Goal: Task Accomplishment & Management: Complete application form

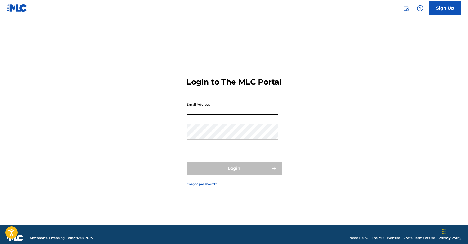
click at [198, 115] on input "Email Address" at bounding box center [232, 107] width 92 height 15
click at [198, 114] on input "Email Address" at bounding box center [232, 107] width 92 height 15
type input "[EMAIL_ADDRESS][DOMAIN_NAME]"
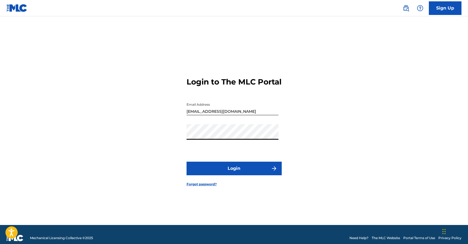
click at [186, 162] on button "Login" at bounding box center [233, 169] width 95 height 14
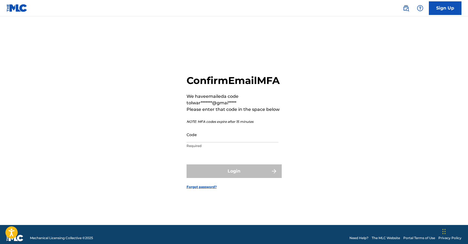
click at [238, 141] on input "Code" at bounding box center [232, 134] width 92 height 15
paste input "789192"
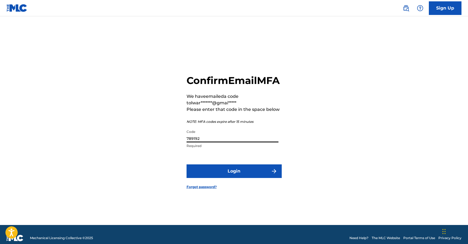
type input "789192"
click at [225, 175] on button "Login" at bounding box center [233, 171] width 95 height 14
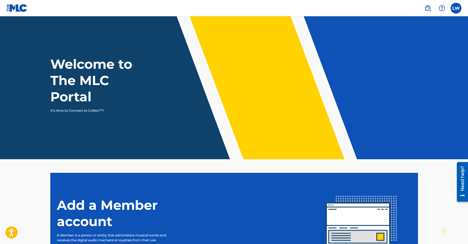
click at [459, 8] on label at bounding box center [455, 8] width 11 height 11
click at [456, 8] on input "[PERSON_NAME] [EMAIL_ADDRESS][DOMAIN_NAME] Notification Preferences Profile Log…" at bounding box center [456, 8] width 0 height 0
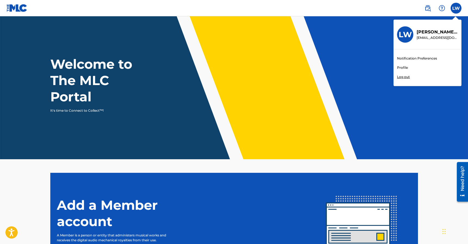
click at [402, 69] on link "Profile" at bounding box center [402, 67] width 11 height 5
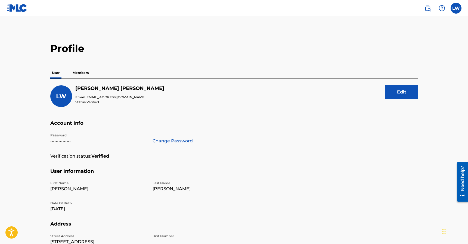
click at [79, 73] on p "Members" at bounding box center [80, 72] width 19 height 11
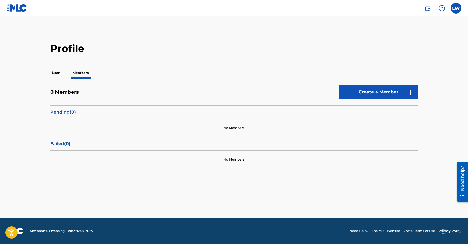
click at [396, 96] on link "Create a Member" at bounding box center [378, 92] width 79 height 14
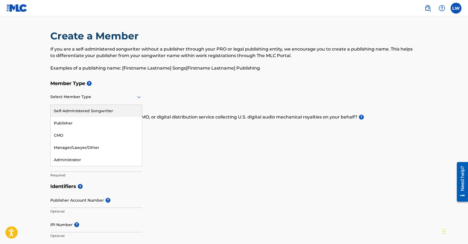
click at [81, 99] on div at bounding box center [96, 96] width 92 height 7
click at [80, 114] on div "Self-Administered Songwriter" at bounding box center [96, 111] width 91 height 12
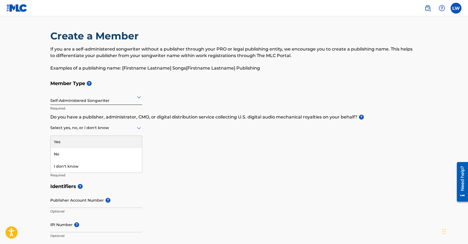
click at [89, 134] on div "Select yes, no, or I don't know" at bounding box center [96, 127] width 92 height 15
click at [88, 142] on div "Yes" at bounding box center [96, 142] width 91 height 12
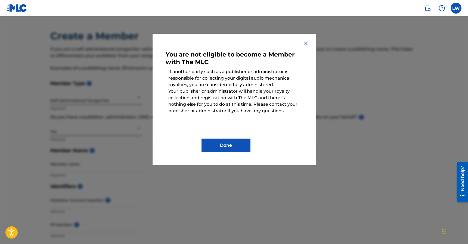
click at [307, 40] on img at bounding box center [306, 43] width 7 height 7
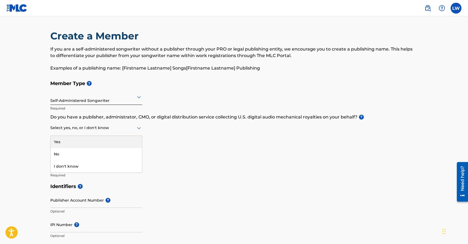
click at [137, 129] on icon at bounding box center [139, 128] width 7 height 7
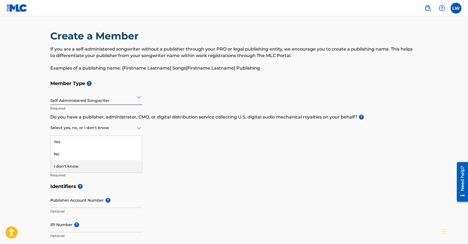
click at [113, 167] on div "I don't know" at bounding box center [96, 166] width 91 height 12
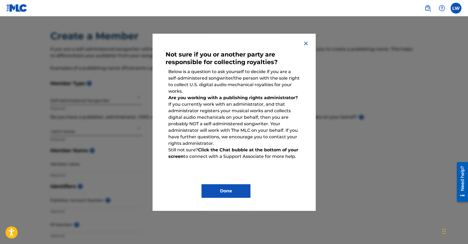
click at [223, 192] on button "Done" at bounding box center [225, 191] width 49 height 14
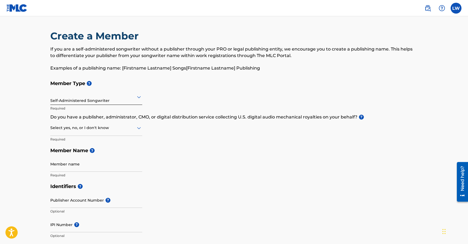
click at [135, 130] on div at bounding box center [96, 127] width 92 height 7
click at [169, 88] on h5 "Member Type ?" at bounding box center [233, 84] width 367 height 12
click at [129, 96] on div at bounding box center [96, 96] width 92 height 7
click at [103, 127] on div at bounding box center [96, 127] width 92 height 7
click at [99, 138] on div "Yes" at bounding box center [96, 142] width 91 height 12
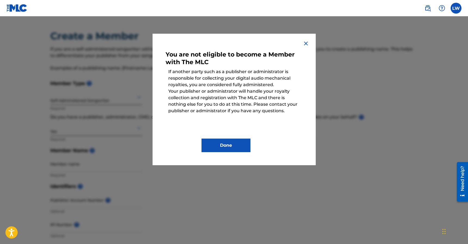
click at [236, 149] on button "Done" at bounding box center [225, 146] width 49 height 14
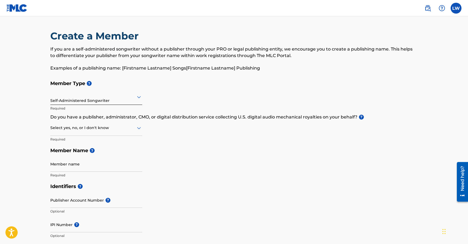
click at [123, 128] on div at bounding box center [96, 127] width 92 height 7
click at [115, 152] on div "No" at bounding box center [96, 154] width 91 height 12
click at [96, 165] on input "Member name" at bounding box center [96, 163] width 92 height 15
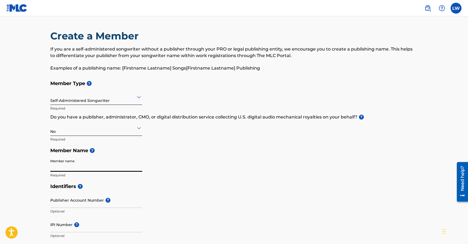
type input "K"
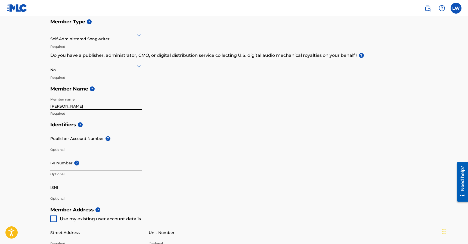
scroll to position [63, 0]
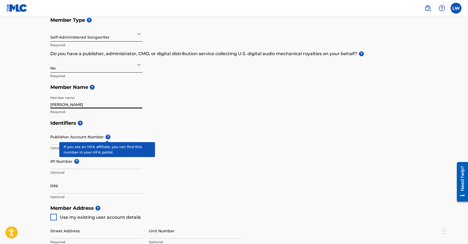
type input "[PERSON_NAME]"
click at [107, 138] on span "?" at bounding box center [107, 137] width 5 height 5
click at [107, 138] on input "Publisher Account Number ?" at bounding box center [96, 136] width 92 height 15
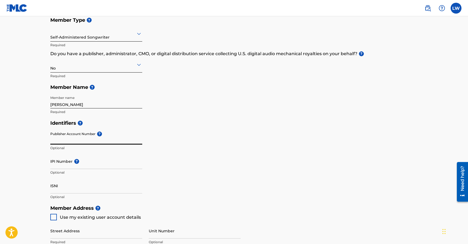
paste input "00817380238"
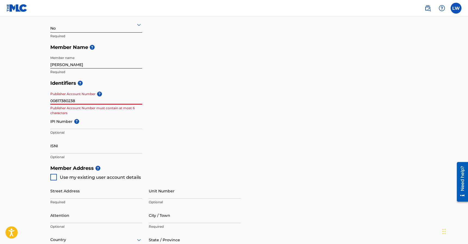
scroll to position [105, 0]
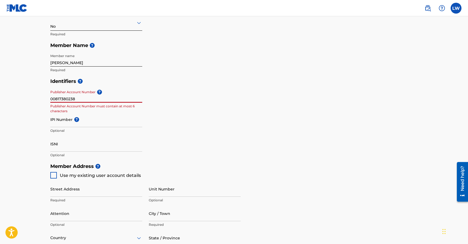
type input "00817380238"
click at [87, 175] on span "Use my existing user account details" at bounding box center [100, 175] width 81 height 5
type input "[STREET_ADDRESS]"
type input "Franklin"
type input "37064"
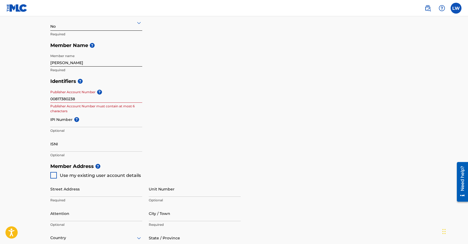
type input "731"
type input "6164022"
type input "[EMAIL_ADDRESS][DOMAIN_NAME]"
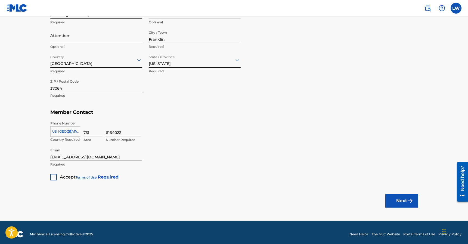
scroll to position [285, 0]
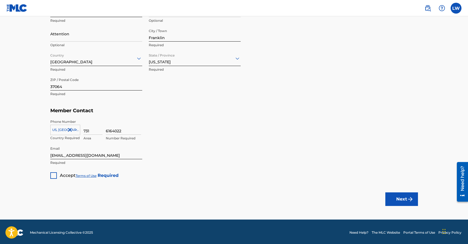
click at [62, 176] on span "Accept" at bounding box center [68, 175] width 16 height 5
click at [398, 206] on div "Next" at bounding box center [401, 199] width 33 height 41
click at [399, 199] on button "Next" at bounding box center [401, 199] width 33 height 14
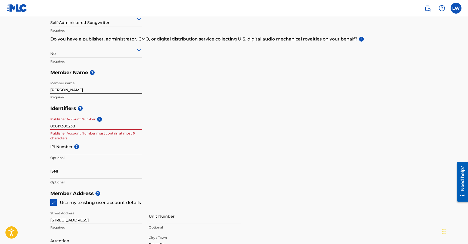
drag, startPoint x: 78, startPoint y: 125, endPoint x: 18, endPoint y: 124, distance: 60.6
click at [18, 124] on main "Create a Member If you are a self-administered songwriter without a publisher t…" at bounding box center [234, 182] width 468 height 488
paste input "1850915"
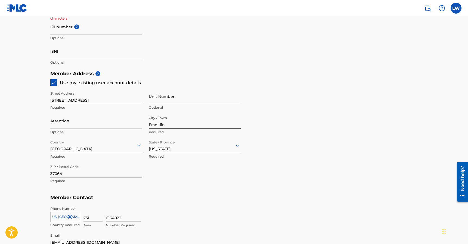
scroll to position [286, 0]
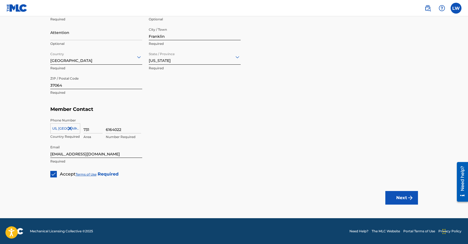
type input "1850915"
click at [408, 200] on img "submit" at bounding box center [410, 198] width 7 height 7
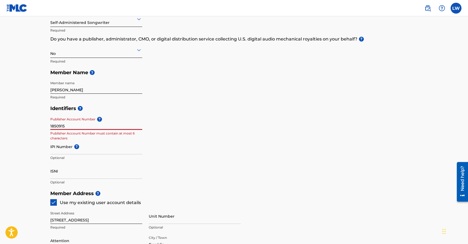
drag, startPoint x: 73, startPoint y: 124, endPoint x: 42, endPoint y: 122, distance: 31.1
click at [42, 122] on main "Create a Member If you are a self-administered songwriter without a publisher t…" at bounding box center [234, 182] width 468 height 488
click at [57, 147] on input "IPI Number ?" at bounding box center [96, 146] width 92 height 15
paste input "1850915"
type input "1850915"
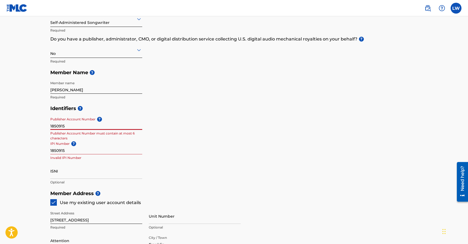
drag, startPoint x: 71, startPoint y: 127, endPoint x: 29, endPoint y: 126, distance: 41.6
click at [29, 126] on main "Create a Member If you are a self-administered songwriter without a publisher t…" at bounding box center [234, 182] width 468 height 488
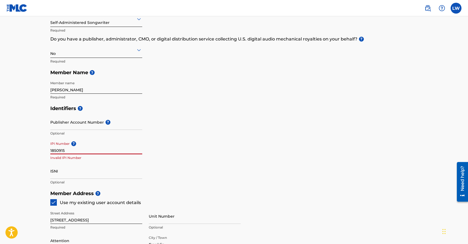
drag, startPoint x: 66, startPoint y: 149, endPoint x: 0, endPoint y: 141, distance: 66.6
click at [0, 141] on main "Create a Member If you are a self-administered songwriter without a publisher t…" at bounding box center [234, 182] width 468 height 488
paste input "00817380238"
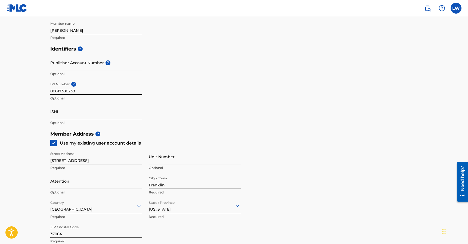
scroll to position [286, 0]
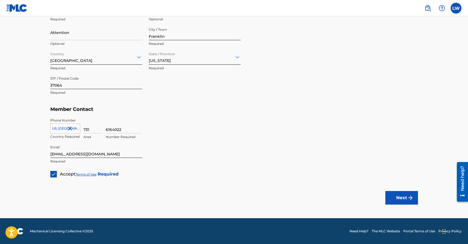
type input "00817380238"
click at [412, 200] on img "submit" at bounding box center [410, 198] width 7 height 7
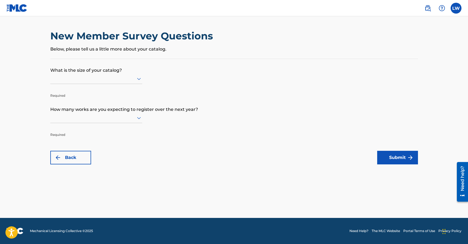
click at [126, 79] on div at bounding box center [96, 78] width 92 height 7
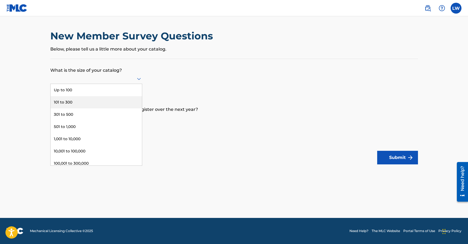
click at [98, 103] on div "101 to 300" at bounding box center [96, 102] width 91 height 12
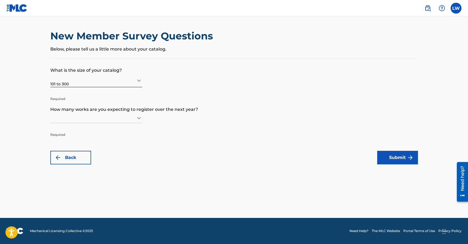
click at [99, 120] on div at bounding box center [96, 117] width 92 height 7
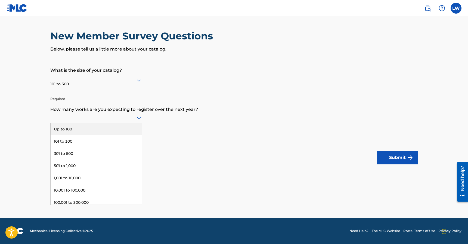
click at [97, 132] on div "Up to 100" at bounding box center [96, 129] width 91 height 12
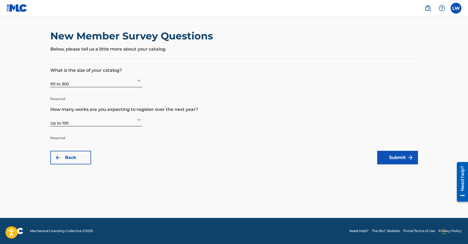
click at [410, 159] on img "submit" at bounding box center [410, 157] width 7 height 7
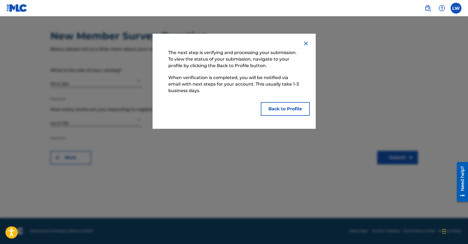
click at [286, 112] on button "Back to Profile" at bounding box center [285, 109] width 49 height 14
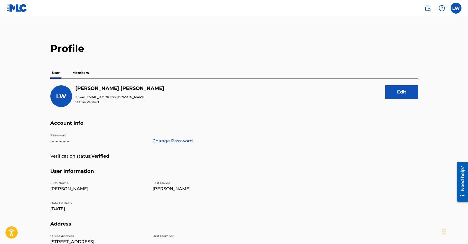
click at [78, 73] on p "Members" at bounding box center [80, 72] width 19 height 11
